Goal: Task Accomplishment & Management: Use online tool/utility

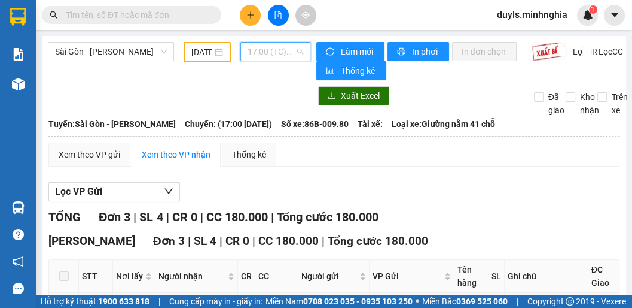
click at [258, 57] on span "17:00 (TC) - 86B-009.80" at bounding box center [276, 51] width 56 height 18
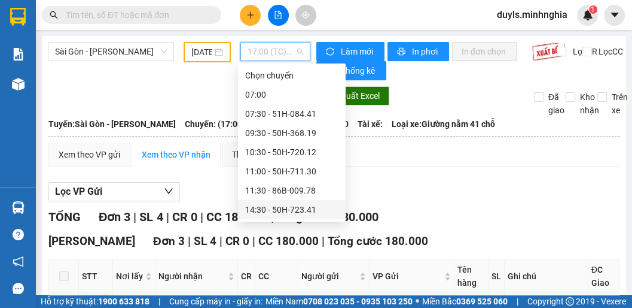
click at [297, 203] on div "14:30 - 50H-723.41" at bounding box center [291, 209] width 93 height 13
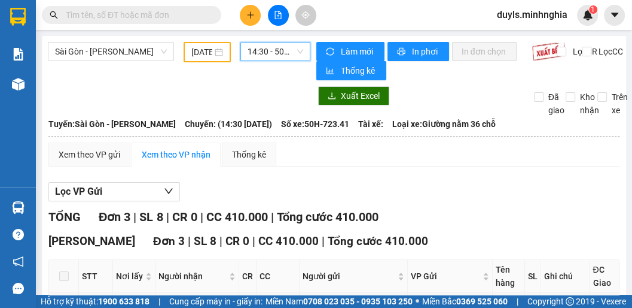
scroll to position [142, 0]
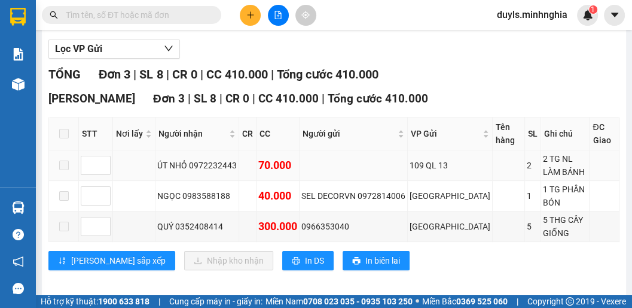
click at [493, 177] on td at bounding box center [509, 165] width 32 height 31
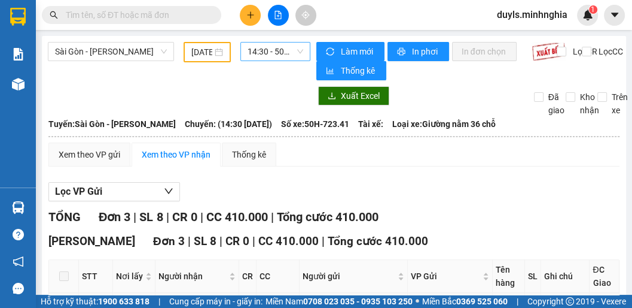
click at [266, 50] on span "14:30 - 50H-723.41" at bounding box center [276, 51] width 56 height 18
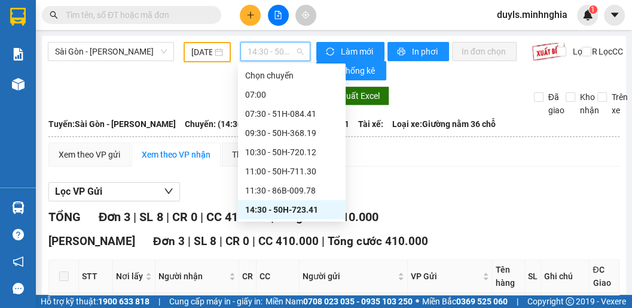
click at [285, 241] on div "17:00 (TC) - 86B-009.80" at bounding box center [291, 247] width 93 height 13
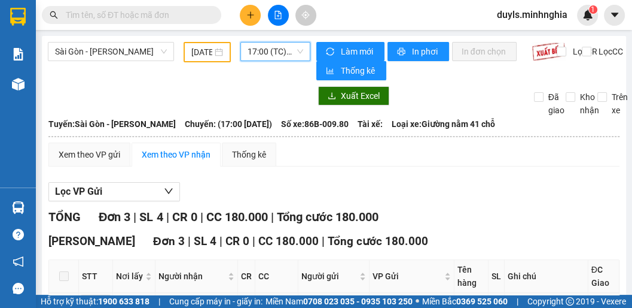
click at [276, 56] on span "17:00 (TC) - 86B-009.80" at bounding box center [276, 51] width 56 height 18
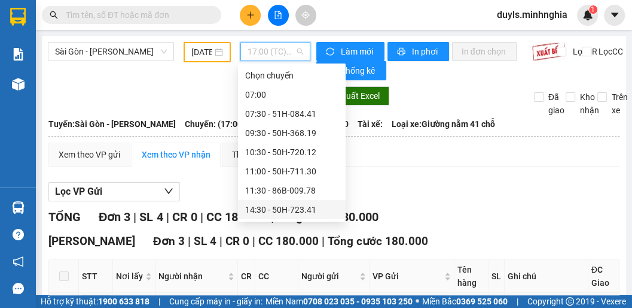
click at [290, 203] on div "14:30 - 50H-723.41" at bounding box center [291, 209] width 93 height 13
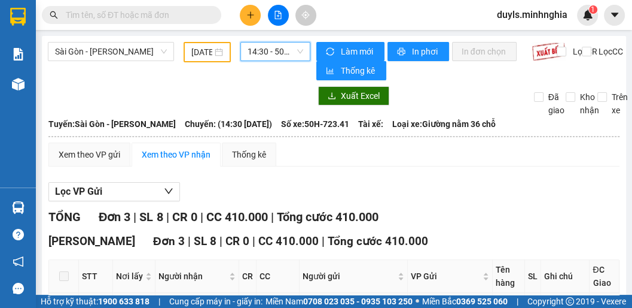
click at [272, 53] on span "14:30 - 50H-723.41" at bounding box center [276, 51] width 56 height 18
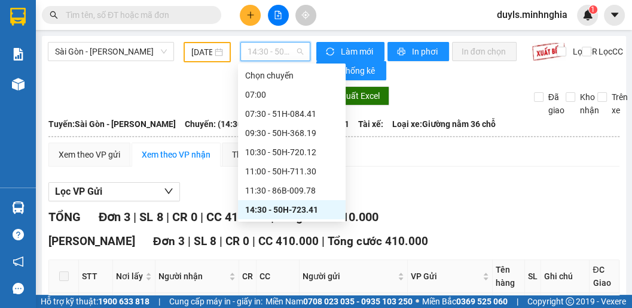
click at [292, 241] on div "17:00 (TC) - 86B-009.80" at bounding box center [291, 247] width 93 height 13
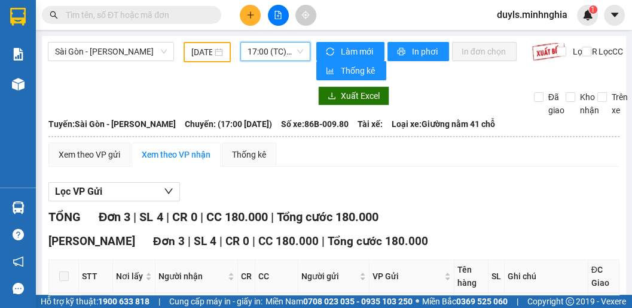
click at [264, 57] on span "17:00 (TC) - 86B-009.80" at bounding box center [276, 51] width 56 height 18
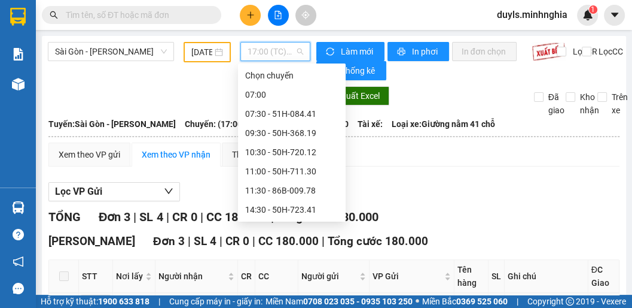
click at [299, 241] on div "17:00 (TC) - 86B-009.80" at bounding box center [291, 247] width 93 height 13
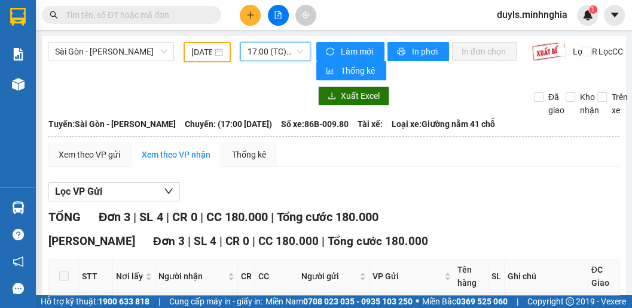
click at [256, 55] on span "17:00 (TC) - 86B-009.80" at bounding box center [276, 51] width 56 height 18
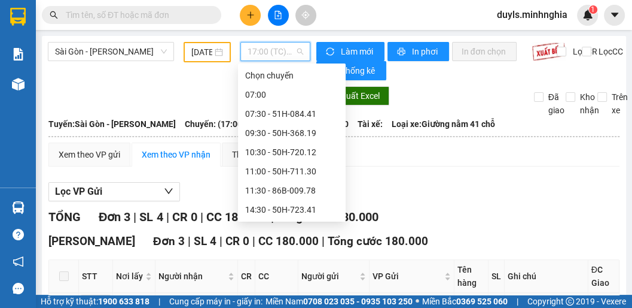
click at [302, 279] on div "21:00 - 50H-293.85" at bounding box center [291, 285] width 93 height 13
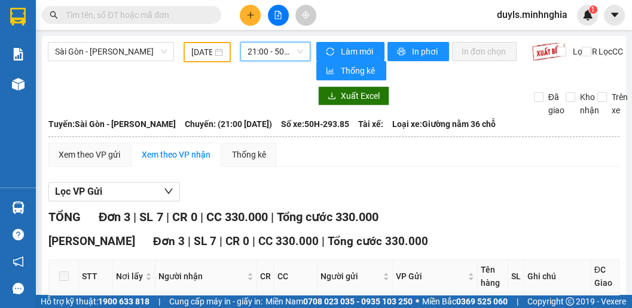
click at [267, 53] on span "21:00 - 50H-293.85" at bounding box center [276, 51] width 56 height 18
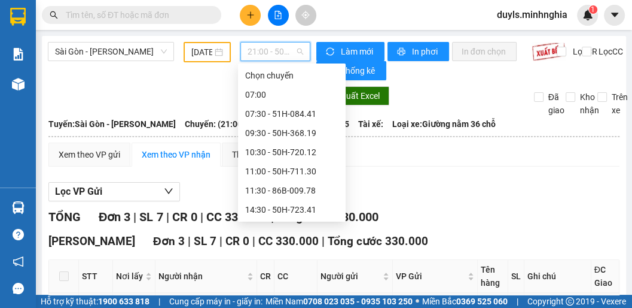
click at [290, 299] on div "21:30 - 50H-350.51" at bounding box center [291, 305] width 93 height 13
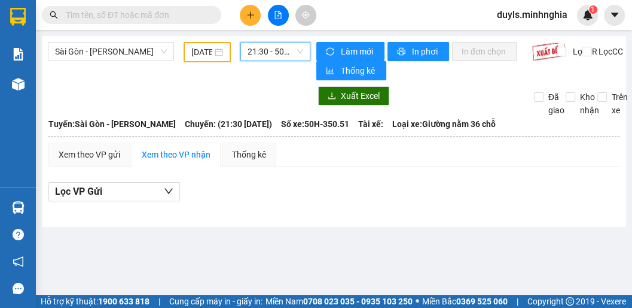
click at [272, 53] on span "21:30 - 50H-350.51" at bounding box center [276, 51] width 56 height 18
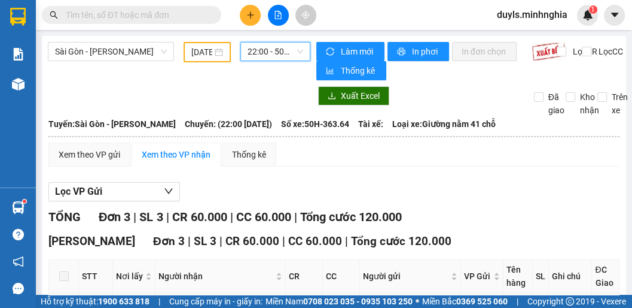
click at [257, 51] on span "22:00 - 50H-363.64" at bounding box center [276, 51] width 56 height 18
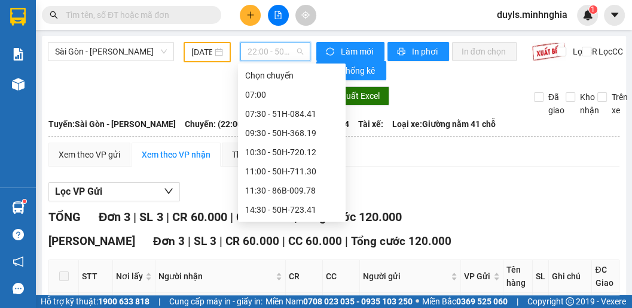
click at [302, 241] on div "17:00 (TC) - 86B-009.80" at bounding box center [291, 247] width 93 height 13
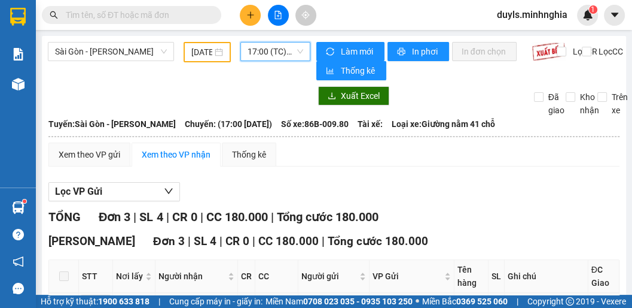
click at [262, 53] on span "17:00 (TC) - 86B-009.80" at bounding box center [276, 51] width 56 height 18
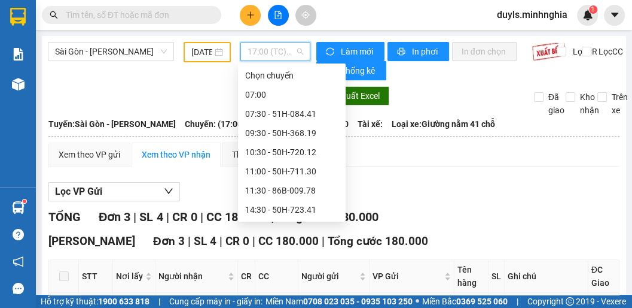
click at [301, 279] on div "21:00 - 50H-293.85" at bounding box center [291, 285] width 93 height 13
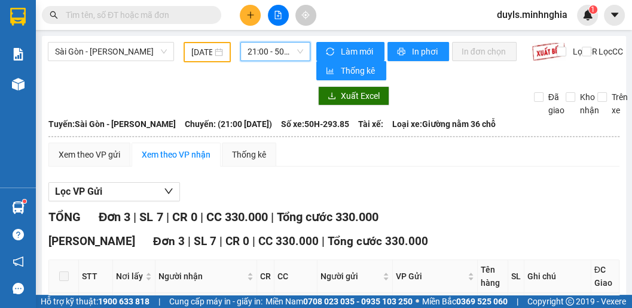
scroll to position [142, 0]
